Goal: Task Accomplishment & Management: Manage account settings

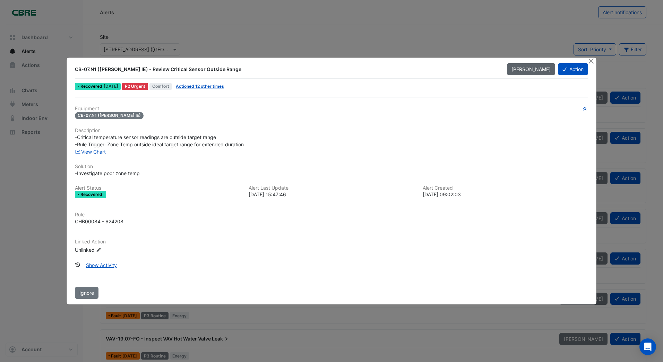
click at [541, 67] on span "[PERSON_NAME]" at bounding box center [530, 69] width 39 height 6
click at [537, 69] on span "Mark Seen" at bounding box center [538, 69] width 24 height 6
click at [533, 70] on span "[PERSON_NAME]" at bounding box center [530, 69] width 39 height 6
click at [533, 70] on span "Mark Seen" at bounding box center [538, 69] width 24 height 6
click at [576, 69] on button "Action" at bounding box center [573, 69] width 30 height 12
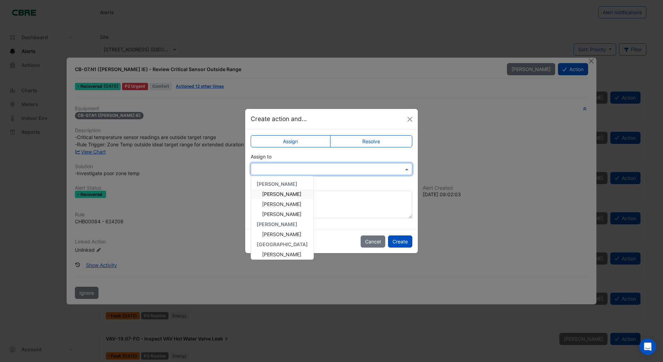
click at [285, 169] on input "text" at bounding box center [324, 169] width 140 height 7
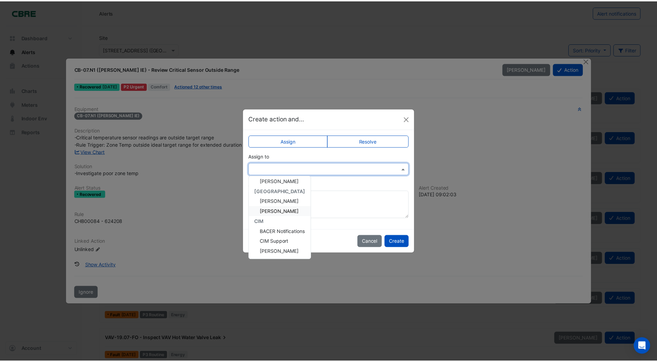
scroll to position [18, 0]
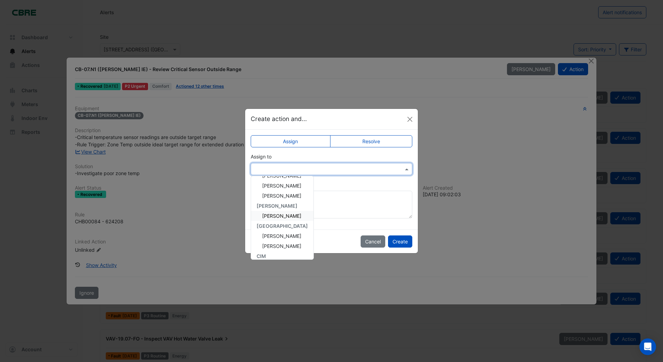
click at [275, 216] on span "[PERSON_NAME]" at bounding box center [281, 216] width 39 height 6
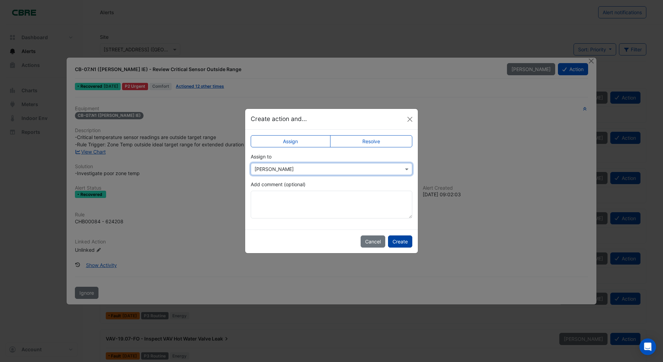
click at [400, 242] on button "Create" at bounding box center [400, 241] width 24 height 12
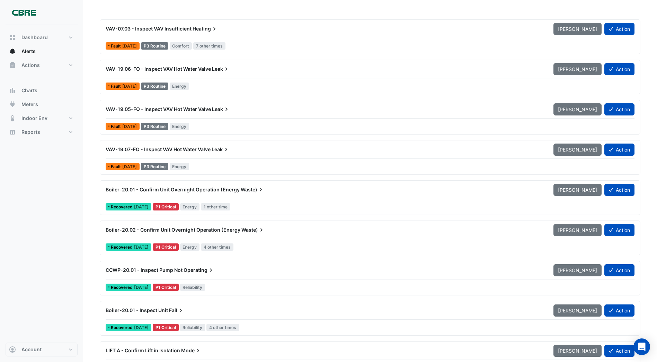
scroll to position [173, 0]
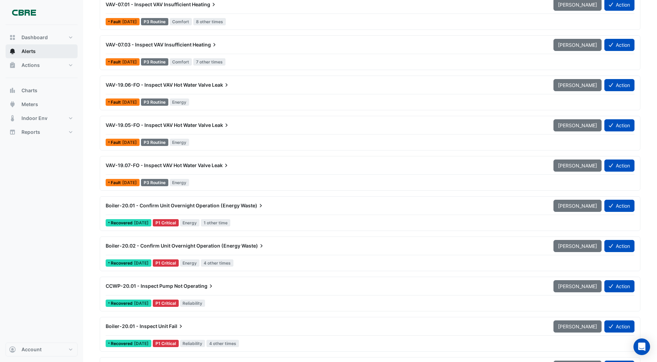
click at [25, 52] on span "Alerts" at bounding box center [28, 51] width 14 height 7
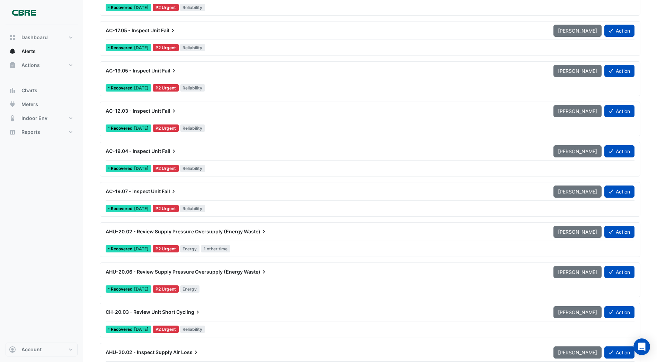
scroll to position [2530, 0]
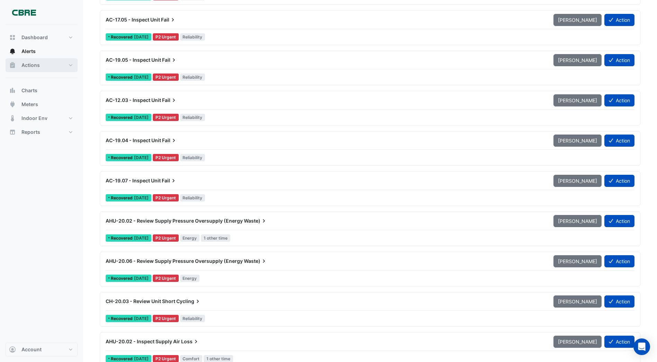
click at [39, 65] on span "Actions" at bounding box center [30, 65] width 18 height 7
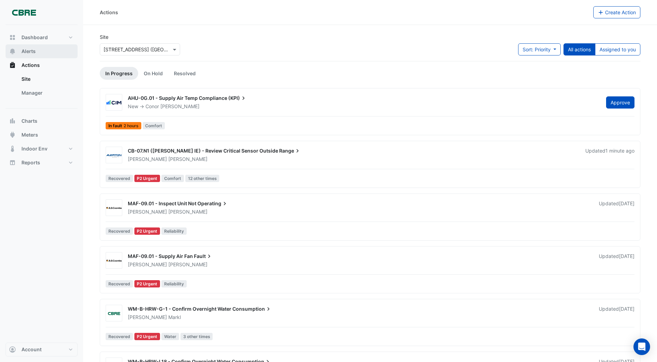
click at [34, 51] on span "Alerts" at bounding box center [28, 51] width 14 height 7
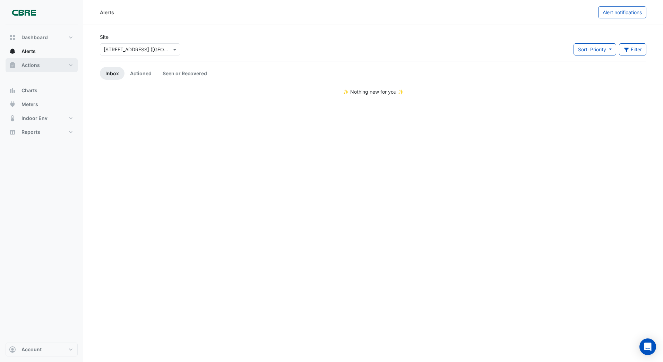
click at [33, 64] on span "Actions" at bounding box center [30, 65] width 18 height 7
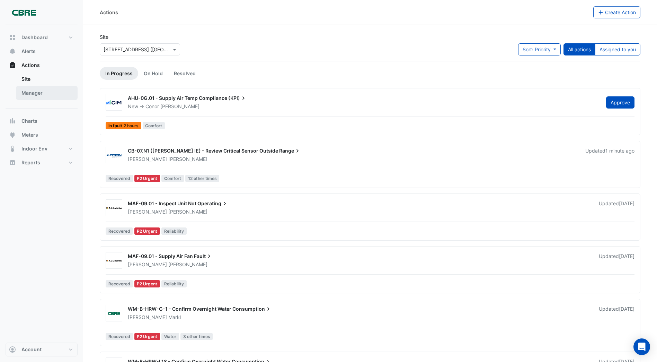
click at [32, 91] on link "Manager" at bounding box center [47, 93] width 62 height 14
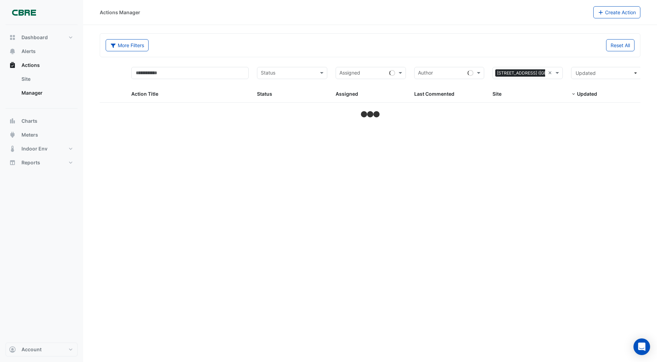
select select "***"
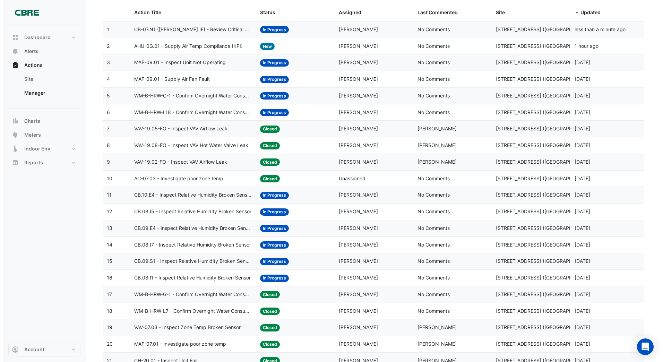
scroll to position [69, 0]
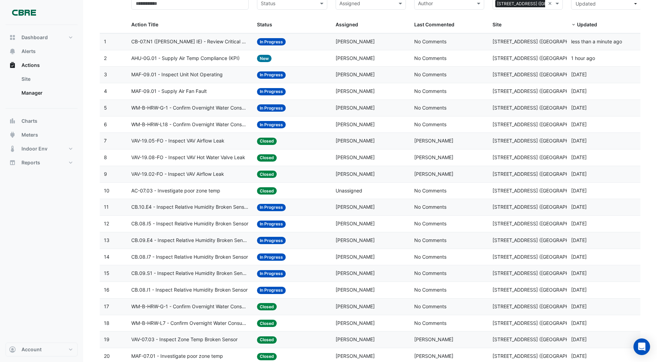
click at [234, 124] on span "WM-B-HRW-L18 - Confirm Overnight Water Consumption" at bounding box center [189, 125] width 117 height 8
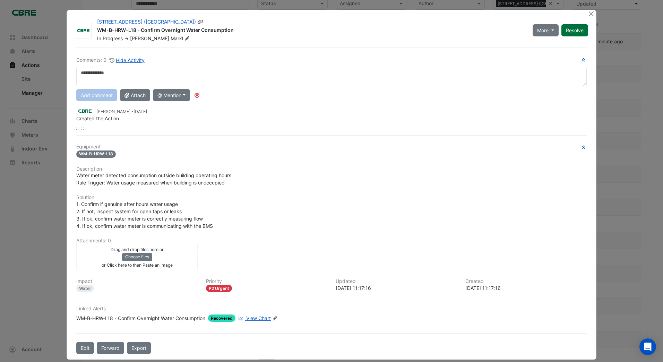
click at [568, 29] on button "Resolve" at bounding box center [574, 30] width 27 height 12
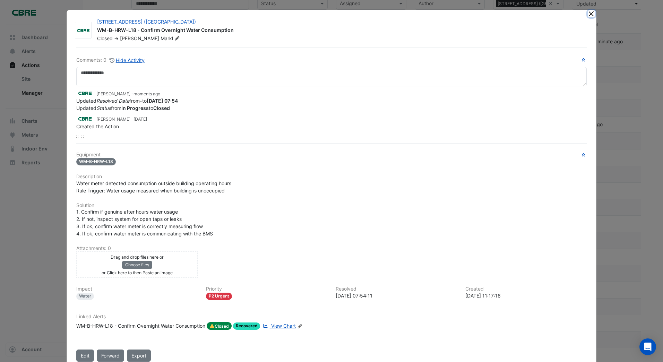
click at [588, 13] on button "Close" at bounding box center [590, 13] width 7 height 7
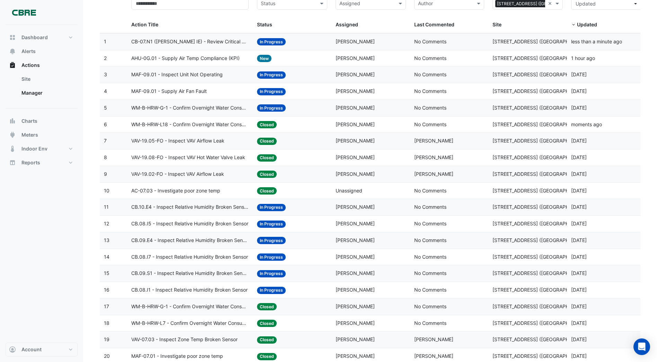
click at [214, 124] on span "WM-B-HRW-L18 - Confirm Overnight Water Consumption" at bounding box center [189, 125] width 117 height 8
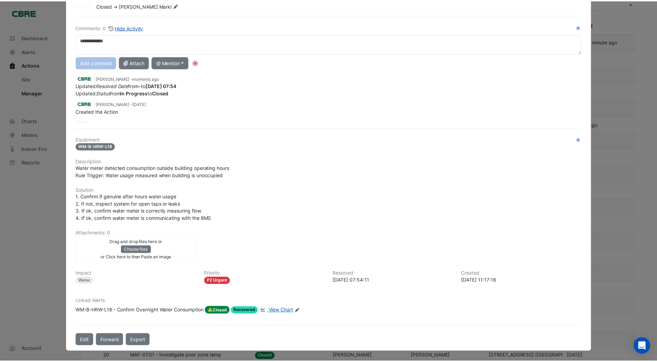
scroll to position [0, 0]
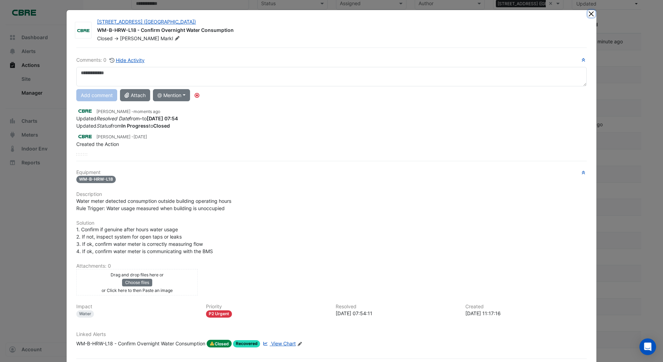
click at [587, 14] on button "Close" at bounding box center [590, 13] width 7 height 7
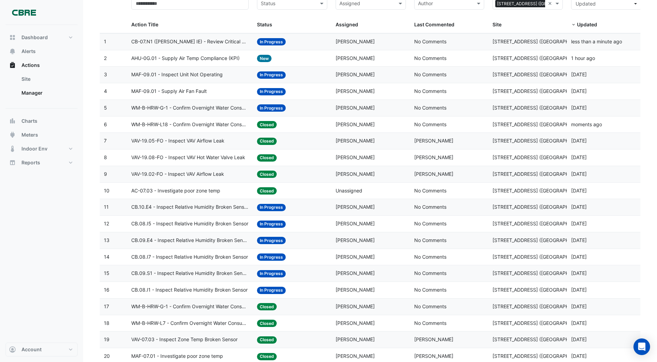
click at [232, 108] on span "WM-B-HRW-G-1 - Confirm Overnight Water Consumption" at bounding box center [189, 108] width 117 height 8
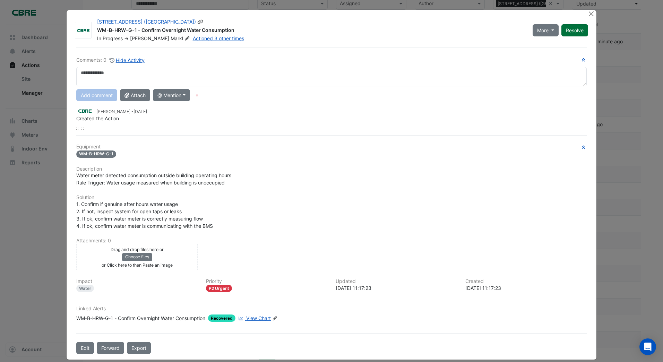
click at [575, 28] on button "Resolve" at bounding box center [574, 30] width 27 height 12
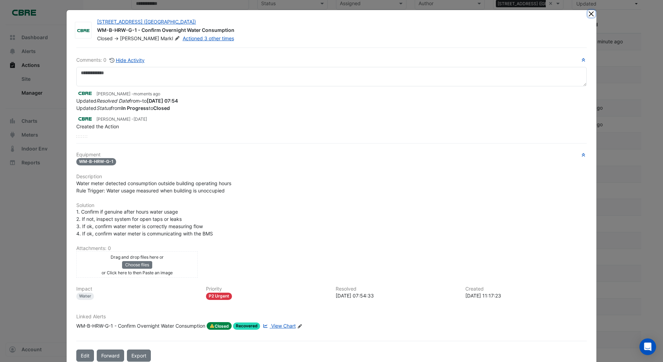
click at [588, 13] on button "Close" at bounding box center [590, 13] width 7 height 7
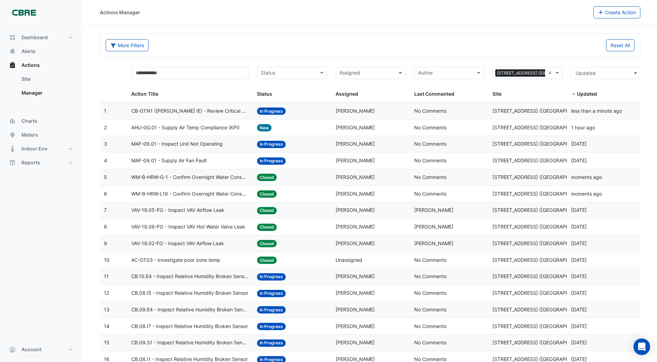
click at [252, 111] on datatable-body-cell "Action Title: CB-07.N1 ([PERSON_NAME] IE) - Review Critical Sensor Outside Range" at bounding box center [190, 111] width 126 height 16
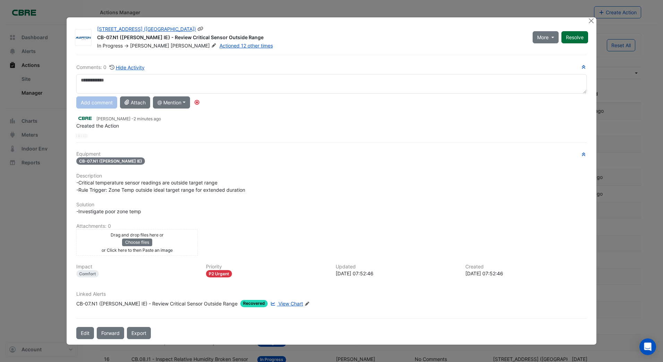
click at [567, 37] on button "Resolve" at bounding box center [574, 37] width 27 height 12
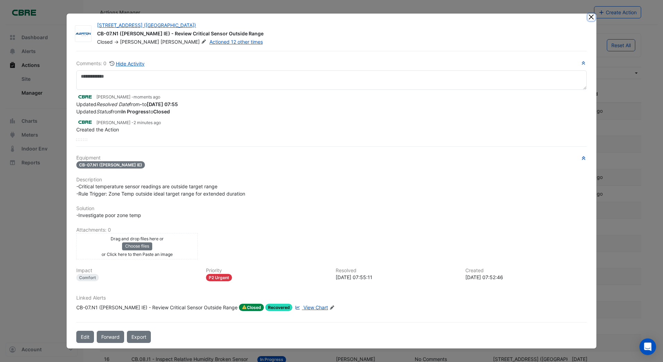
click at [592, 18] on button "Close" at bounding box center [590, 17] width 7 height 7
